Goal: Navigation & Orientation: Go to known website

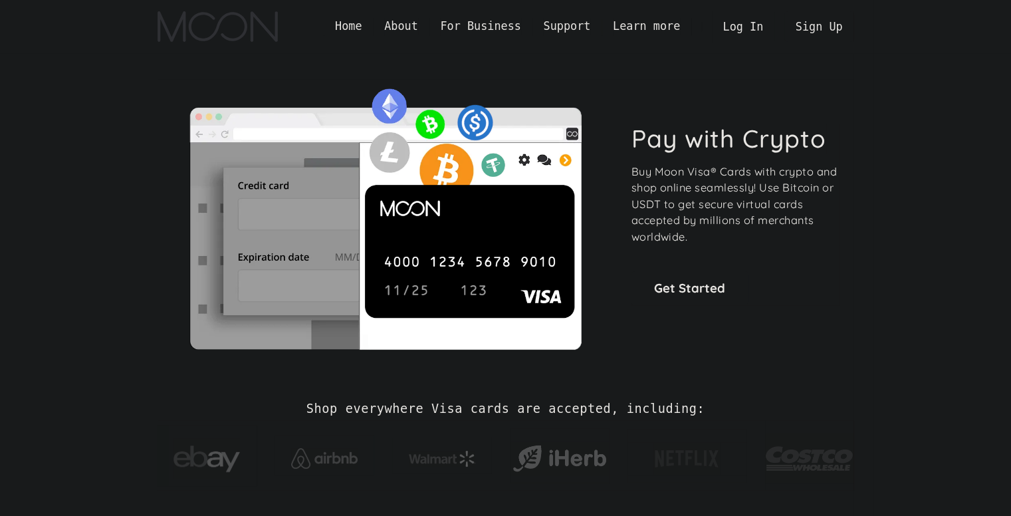
click at [870, 88] on div "Pay with Crypto Buy Moon Visa® Cards with crypto and shop online seamlessly! Us…" at bounding box center [506, 214] width 736 height 322
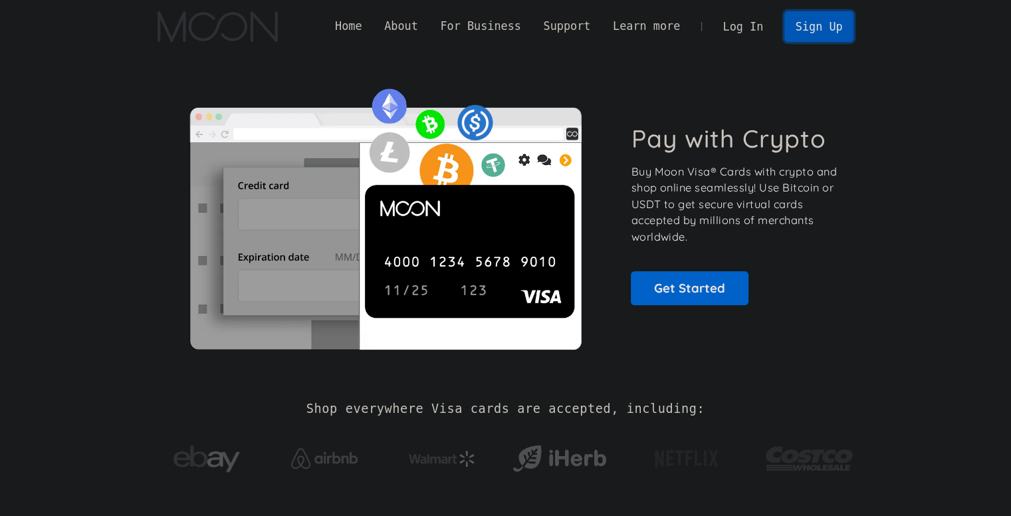
click at [823, 27] on link "Sign Up" at bounding box center [818, 26] width 69 height 30
click at [735, 33] on link "Log In" at bounding box center [743, 26] width 62 height 29
